Goal: Task Accomplishment & Management: Use online tool/utility

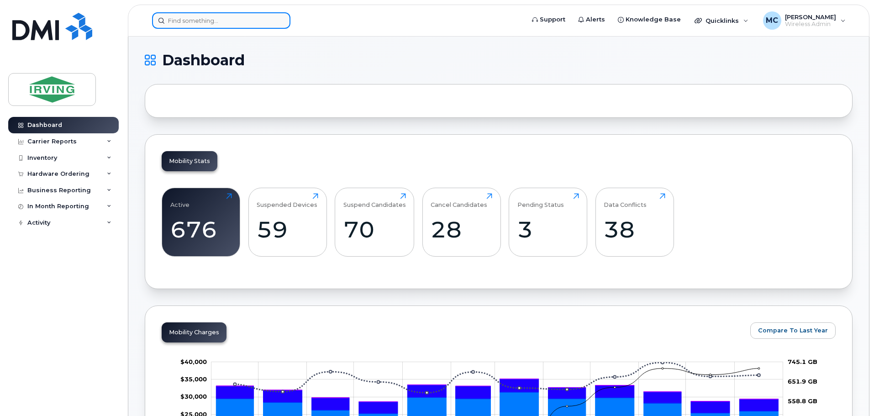
click at [201, 21] on input at bounding box center [221, 20] width 138 height 16
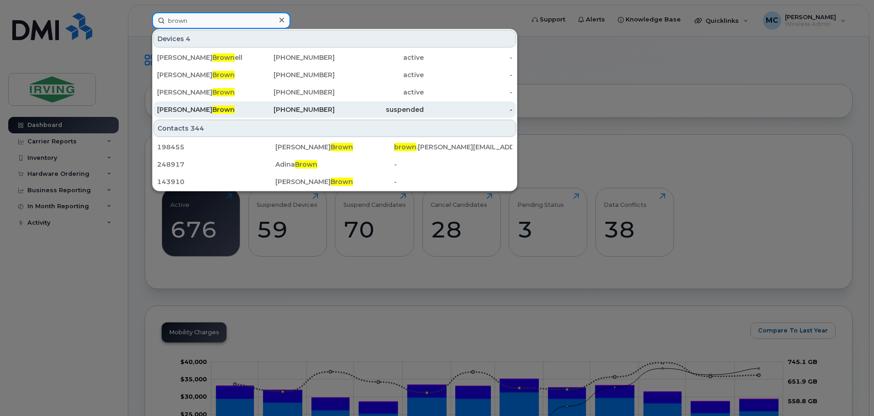
type input "brown"
drag, startPoint x: 204, startPoint y: 106, endPoint x: 200, endPoint y: 116, distance: 10.7
click at [212, 106] on span "Brown" at bounding box center [223, 109] width 22 height 8
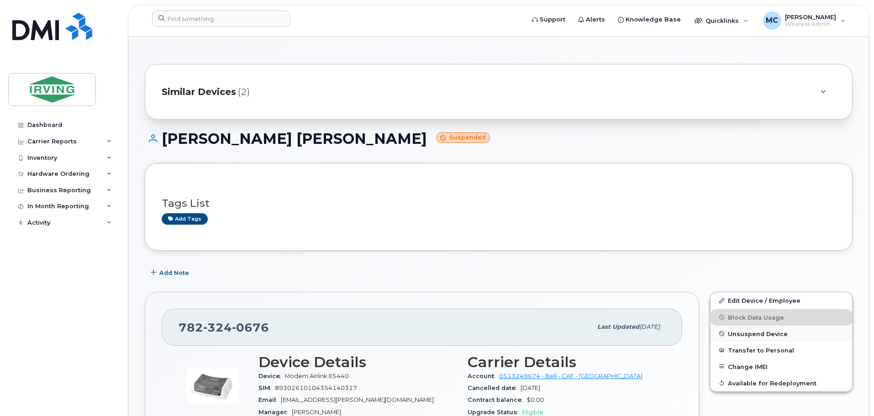
click at [744, 330] on button "Unsuspend Device" at bounding box center [780, 333] width 141 height 16
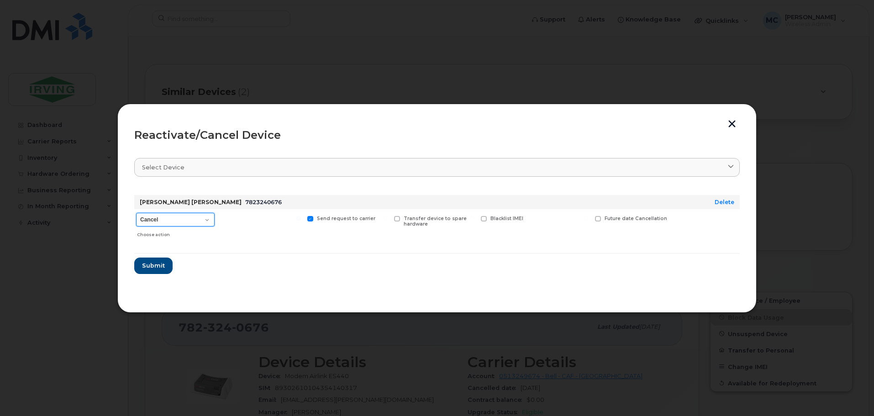
click at [166, 225] on select "Cancel Suspend - Extend Suspension Reactivate" at bounding box center [175, 220] width 78 height 14
select select "[object Object]"
click at [136, 213] on select "Cancel Suspend - Extend Suspension Reactivate" at bounding box center [175, 220] width 78 height 14
click at [161, 265] on span "Submit" at bounding box center [152, 265] width 23 height 9
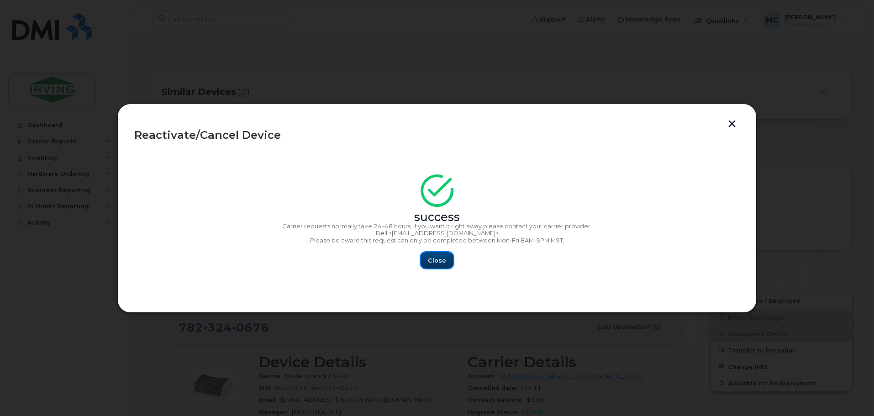
click at [431, 261] on span "Close" at bounding box center [437, 260] width 18 height 9
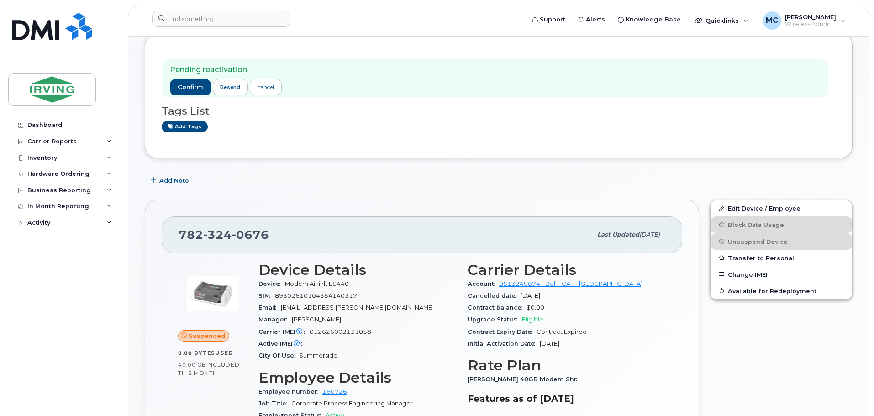
scroll to position [46, 0]
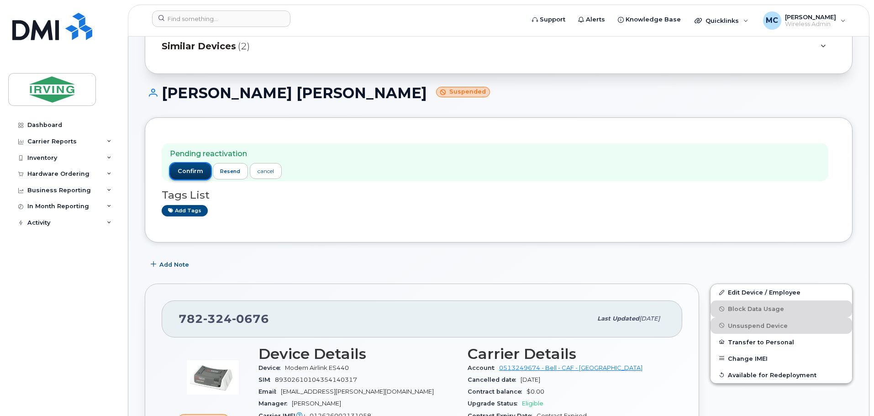
click at [189, 172] on span "confirm" at bounding box center [191, 171] width 26 height 8
